Goal: Communication & Community: Answer question/provide support

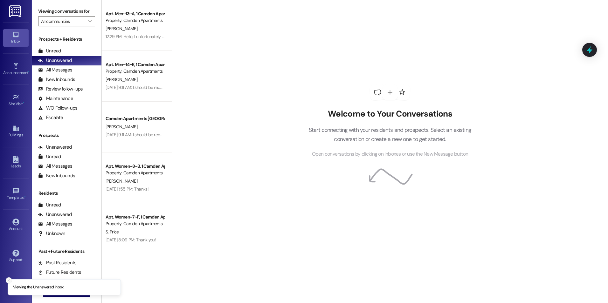
click at [10, 282] on icon "Close toast" at bounding box center [9, 281] width 4 height 4
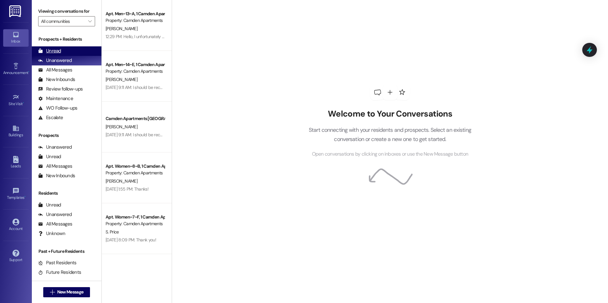
click at [68, 51] on div "Unread (0)" at bounding box center [67, 51] width 70 height 10
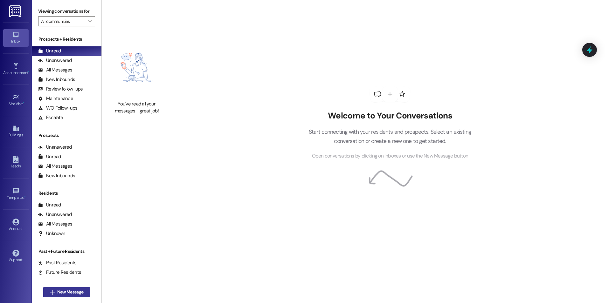
click at [60, 293] on span "New Message" at bounding box center [70, 292] width 26 height 7
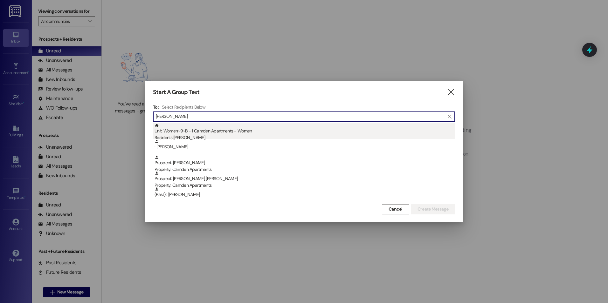
type input "[PERSON_NAME]"
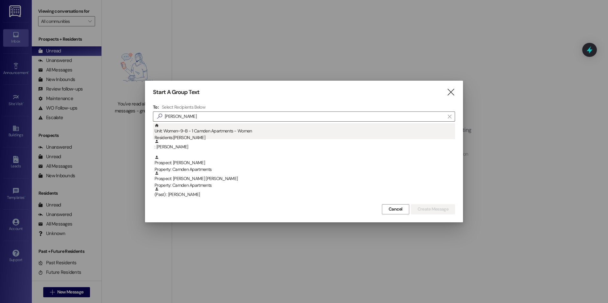
click at [231, 131] on div "Unit: Women~9~B - 1 Camden Apartments - Women Residents: [PERSON_NAME]" at bounding box center [304, 132] width 300 height 18
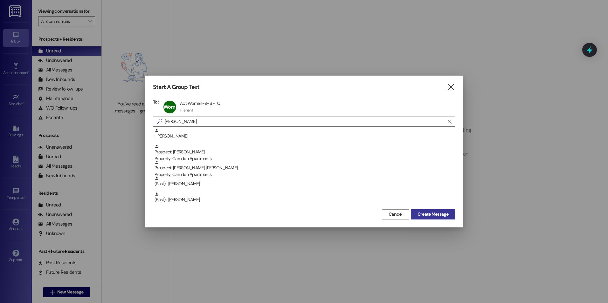
click at [439, 215] on span "Create Message" at bounding box center [432, 214] width 31 height 7
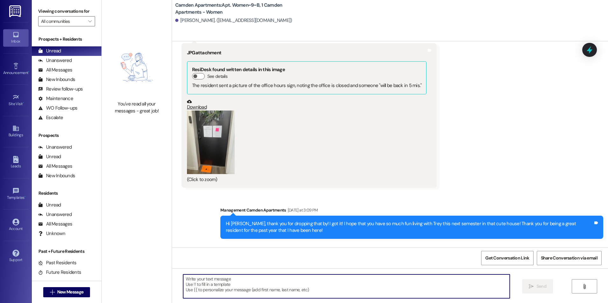
scroll to position [137083, 0]
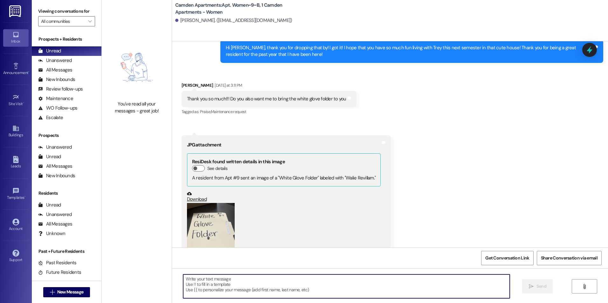
click at [412, 279] on textarea at bounding box center [346, 287] width 326 height 24
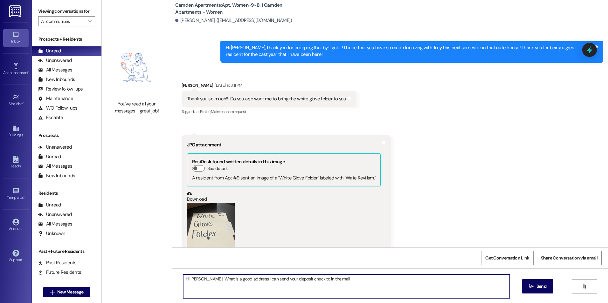
type textarea "Hi [PERSON_NAME]! What is a good address I can send your deposit check to in th…"
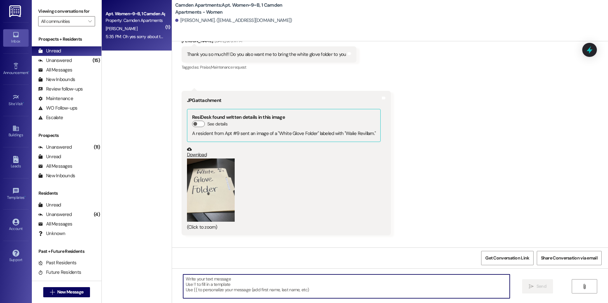
scroll to position [137171, 0]
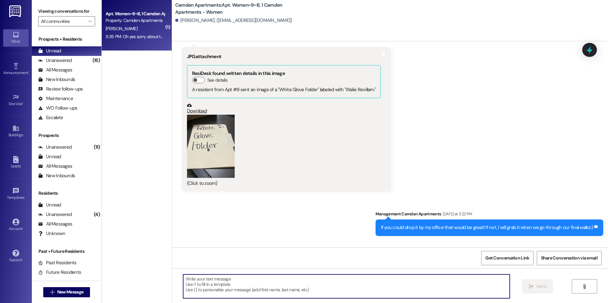
click at [275, 285] on textarea at bounding box center [346, 287] width 326 height 24
type textarea "Perfect! Thank you!"
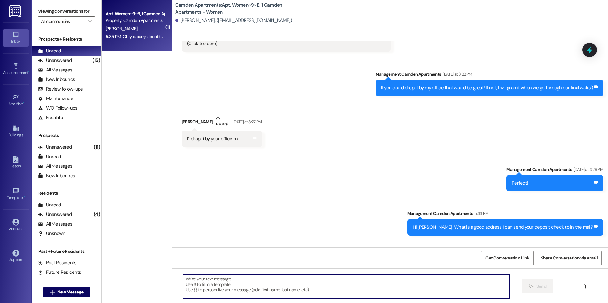
scroll to position [137311, 0]
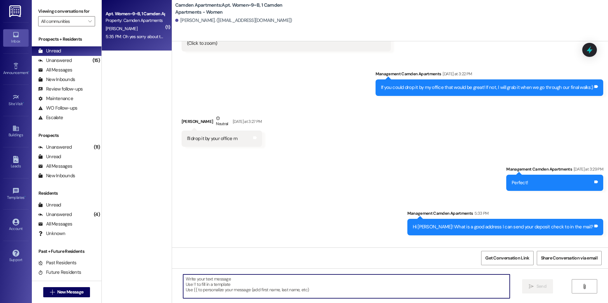
click at [270, 289] on textarea at bounding box center [346, 287] width 326 height 24
type textarea "No problem at all!"
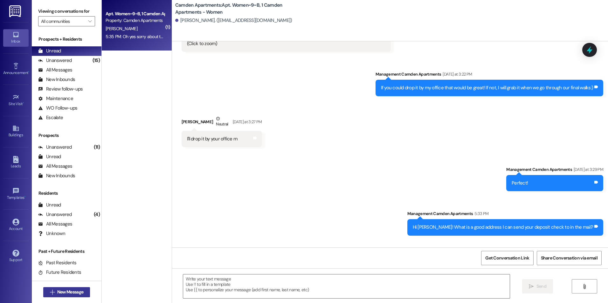
click at [73, 295] on span "New Message" at bounding box center [70, 292] width 26 height 7
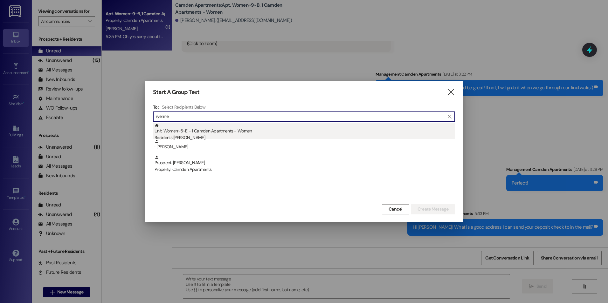
type input "ryenne"
click at [260, 133] on div "Unit: Women~5~E - 1 Camden Apartments - Women Residents: [PERSON_NAME]" at bounding box center [304, 132] width 300 height 18
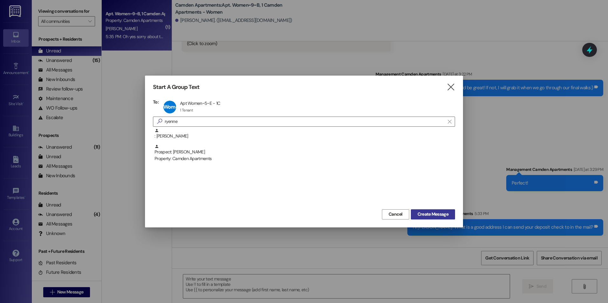
click at [430, 212] on span "Create Message" at bounding box center [432, 214] width 31 height 7
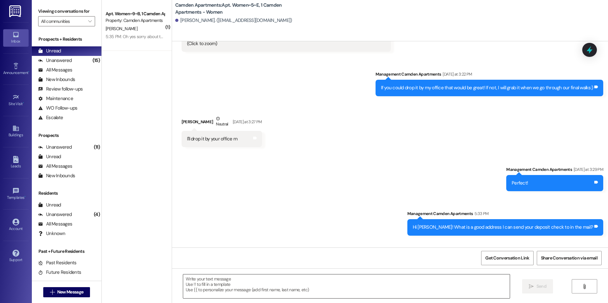
click at [289, 291] on textarea at bounding box center [346, 287] width 326 height 24
click at [199, 290] on textarea at bounding box center [346, 287] width 326 height 24
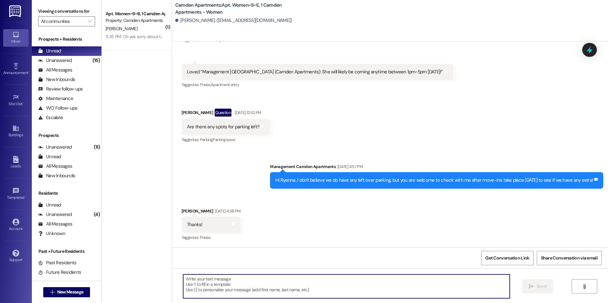
scroll to position [9360, 0]
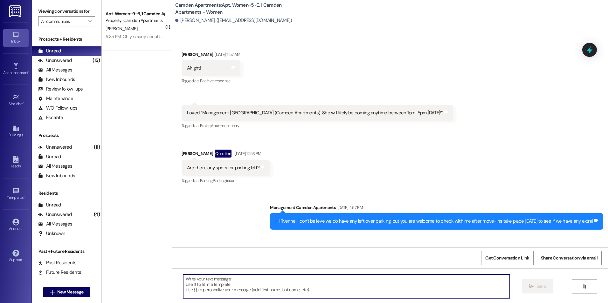
click at [264, 289] on textarea at bounding box center [346, 287] width 326 height 24
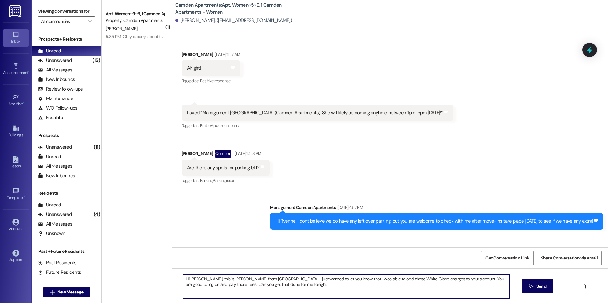
type textarea "Hi [PERSON_NAME], this is [PERSON_NAME] from [GEOGRAPHIC_DATA]! I just wanted t…"
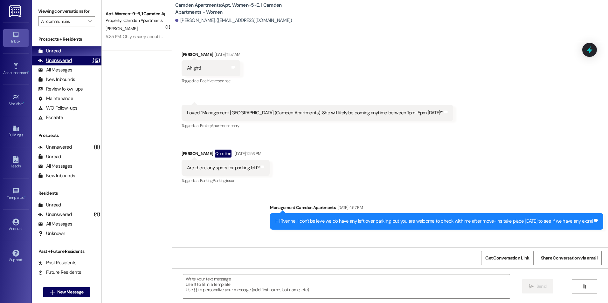
click at [71, 61] on div "Unanswered (15)" at bounding box center [67, 61] width 70 height 10
click at [72, 48] on div "Unread (0)" at bounding box center [67, 51] width 70 height 10
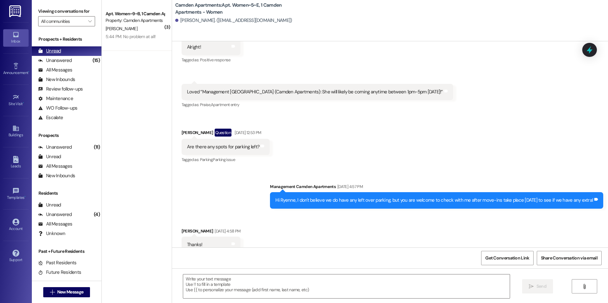
scroll to position [9360, 0]
